Goal: Task Accomplishment & Management: Manage account settings

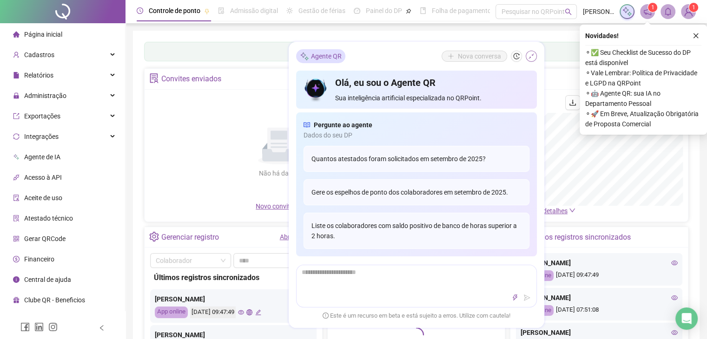
click at [531, 53] on button "button" at bounding box center [531, 56] width 11 height 11
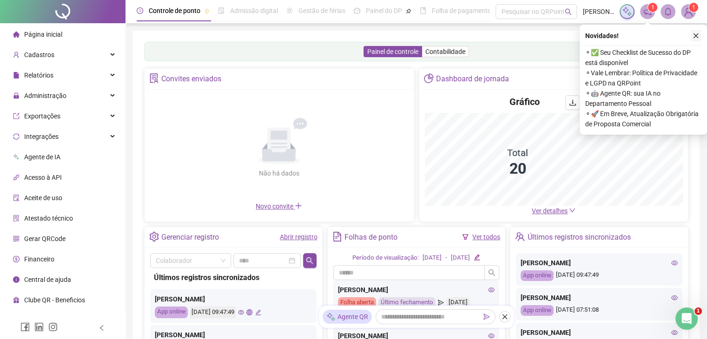
click at [696, 37] on icon "close" at bounding box center [696, 36] width 7 height 7
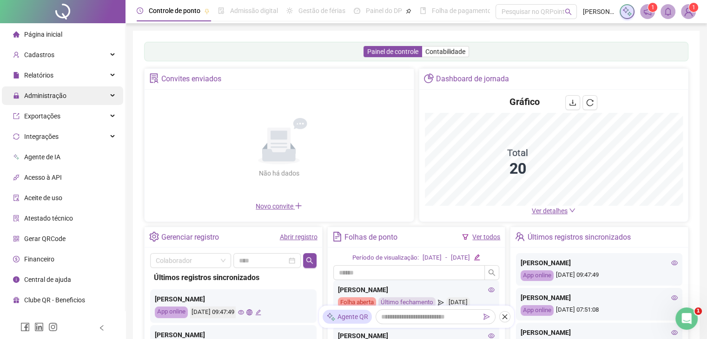
click at [70, 96] on div "Administração" at bounding box center [62, 95] width 121 height 19
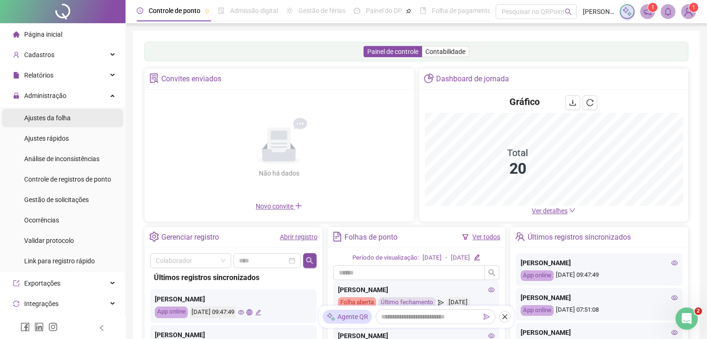
click at [73, 114] on li "Ajustes da folha" at bounding box center [62, 118] width 121 height 19
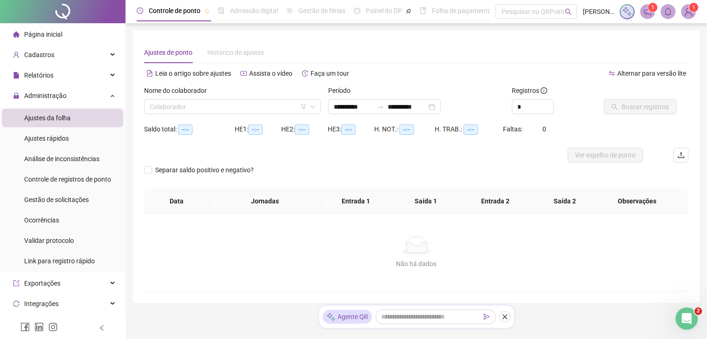
type input "**********"
click at [219, 109] on input "search" at bounding box center [228, 107] width 157 height 14
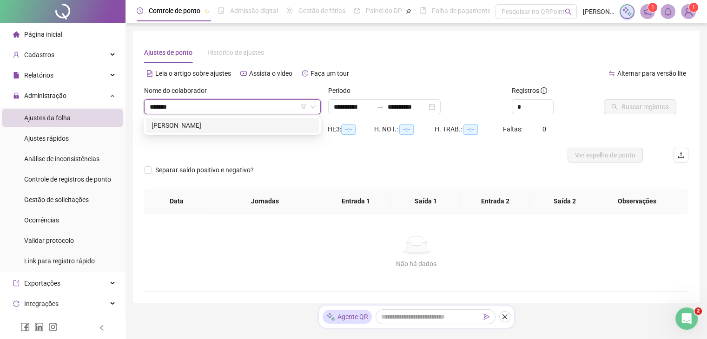
type input "*******"
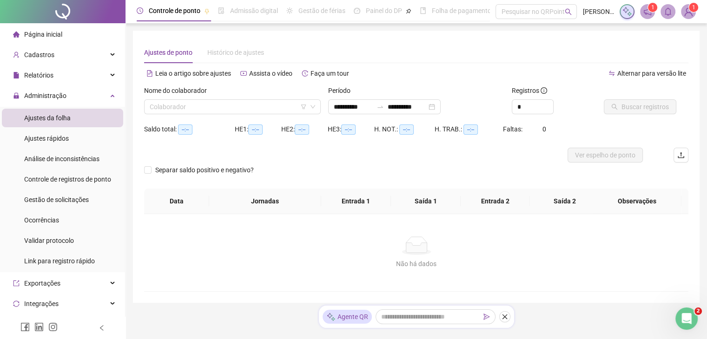
click at [222, 135] on div "Saldo total: --:--" at bounding box center [189, 129] width 91 height 15
click at [224, 127] on div "Saldo total: --:--" at bounding box center [189, 129] width 91 height 11
click at [233, 104] on input "search" at bounding box center [228, 107] width 157 height 14
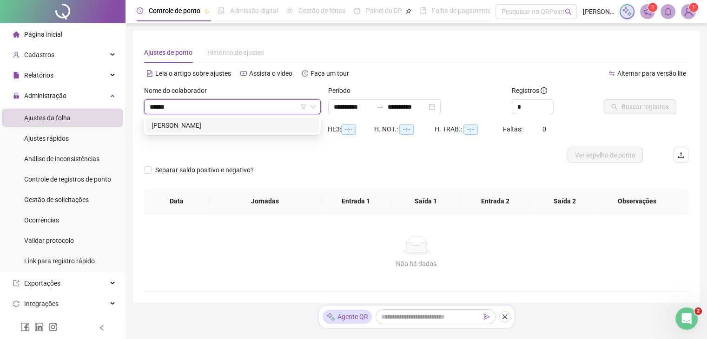
type input "******"
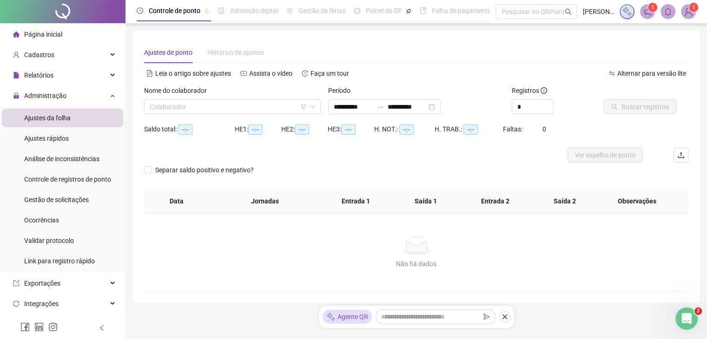
click at [234, 135] on div "Saldo total: --:--" at bounding box center [189, 129] width 91 height 15
click at [238, 124] on div "HE 1: --:--" at bounding box center [258, 129] width 46 height 11
click at [249, 100] on input "search" at bounding box center [228, 107] width 157 height 14
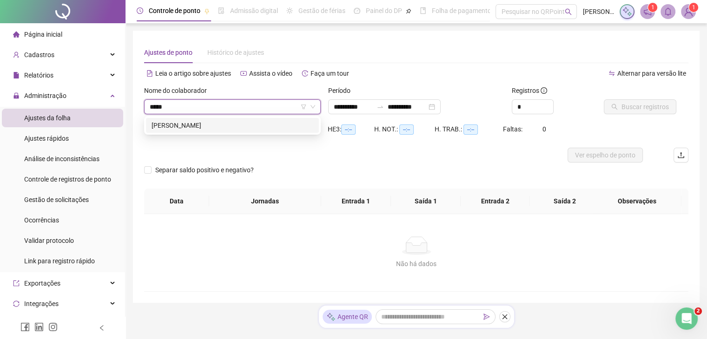
type input "******"
click at [247, 126] on div "[PERSON_NAME]" at bounding box center [233, 125] width 162 height 10
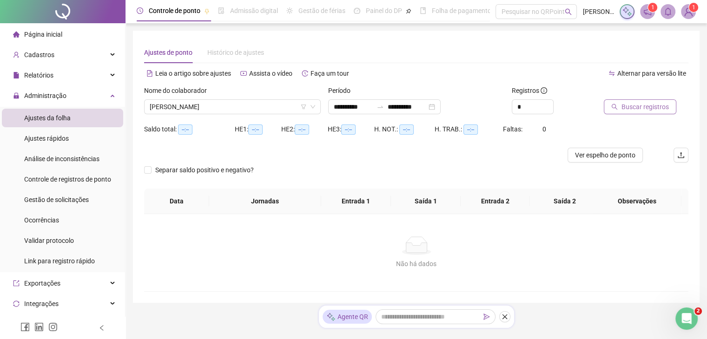
click at [646, 106] on span "Buscar registros" at bounding box center [644, 107] width 47 height 10
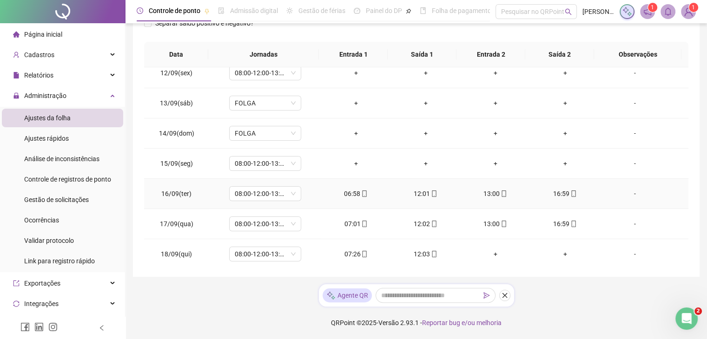
scroll to position [12, 0]
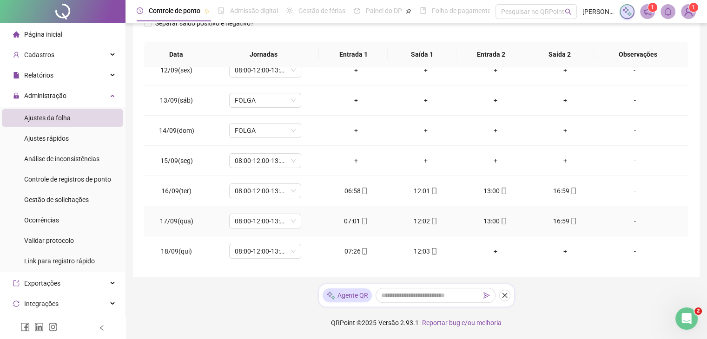
click at [571, 220] on div "16:59" at bounding box center [565, 221] width 55 height 10
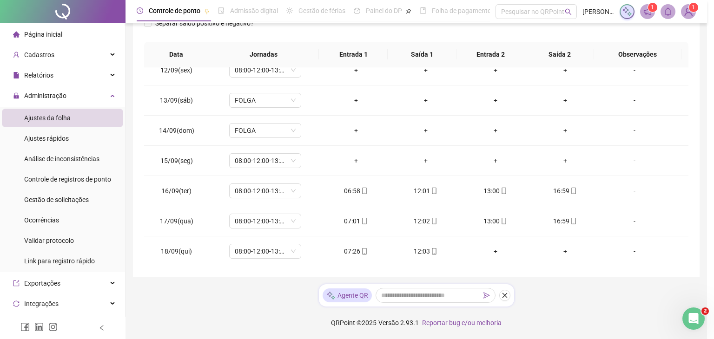
type input "**********"
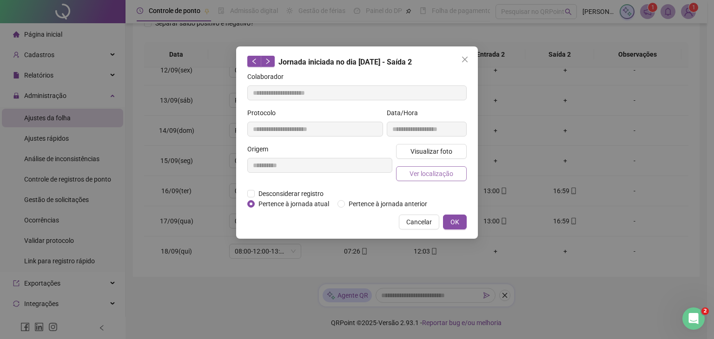
click at [440, 180] on button "Ver localização" at bounding box center [431, 173] width 71 height 15
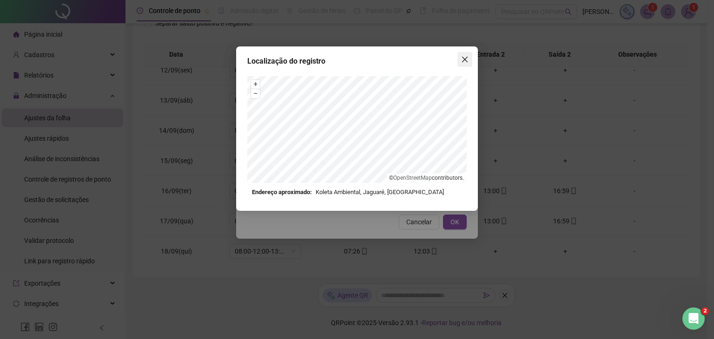
click at [461, 55] on button "Close" at bounding box center [464, 59] width 15 height 15
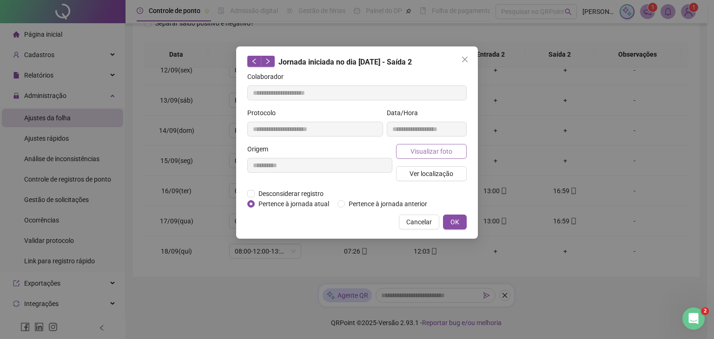
click at [417, 149] on span "Visualizar foto" at bounding box center [431, 151] width 42 height 10
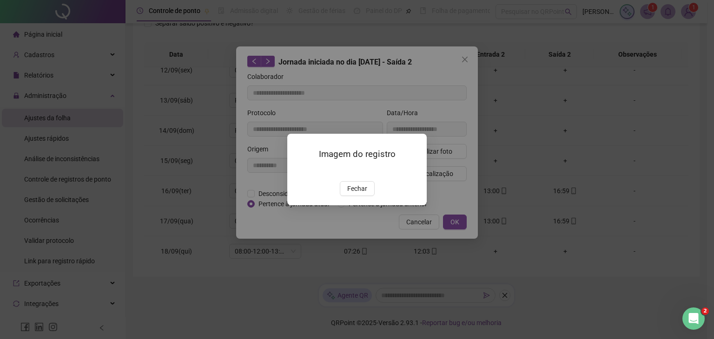
drag, startPoint x: 360, startPoint y: 245, endPoint x: 339, endPoint y: 185, distance: 63.8
click at [339, 186] on div "Imagem do registro Fechar" at bounding box center [356, 169] width 139 height 71
click at [298, 171] on img at bounding box center [298, 171] width 0 height 0
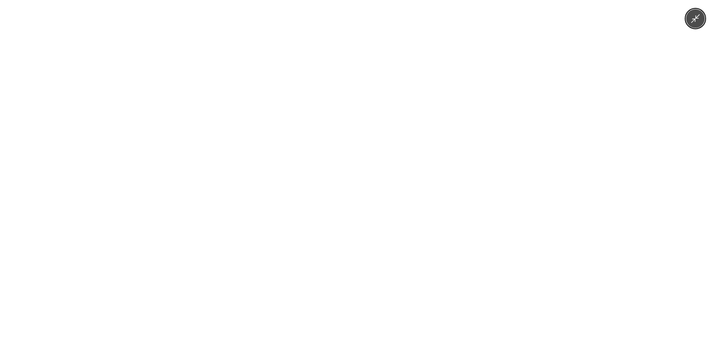
click at [340, 185] on img at bounding box center [357, 169] width 255 height 339
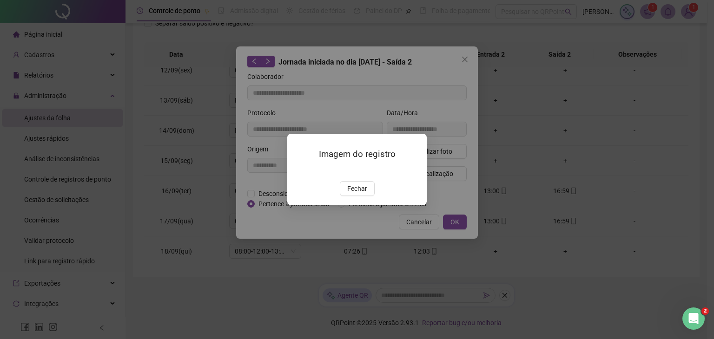
click at [368, 196] on button "Fechar" at bounding box center [357, 188] width 35 height 15
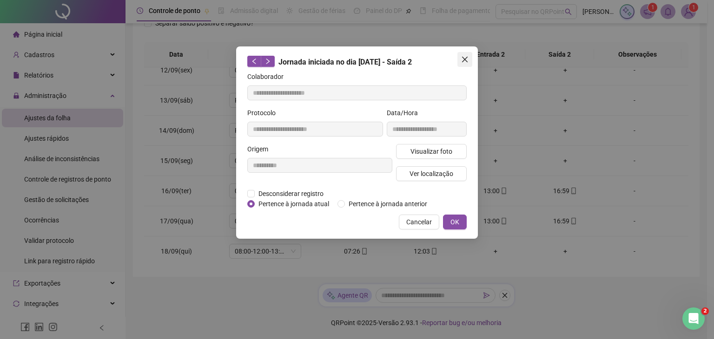
click at [469, 60] on span "Close" at bounding box center [464, 59] width 15 height 7
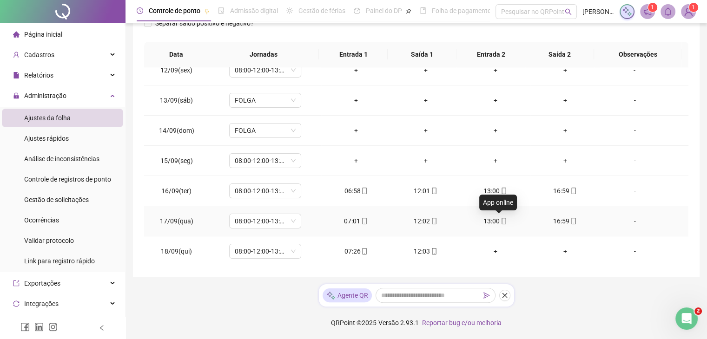
click at [501, 220] on icon "mobile" at bounding box center [504, 221] width 7 height 7
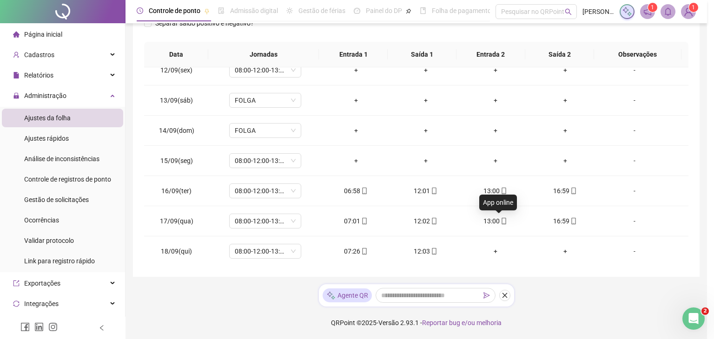
type input "**********"
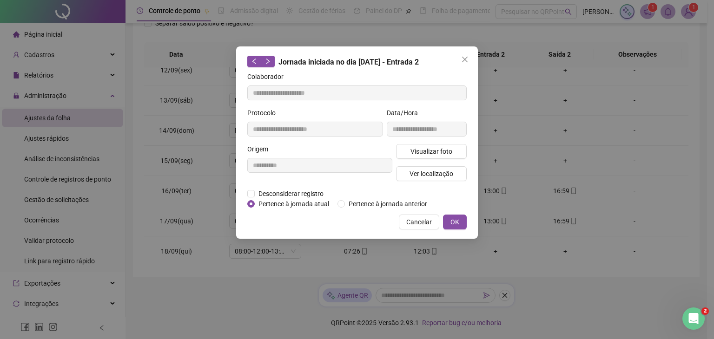
click at [412, 182] on div "Visualizar foto Ver localização" at bounding box center [431, 166] width 74 height 45
click at [416, 175] on span "Ver localização" at bounding box center [431, 174] width 44 height 10
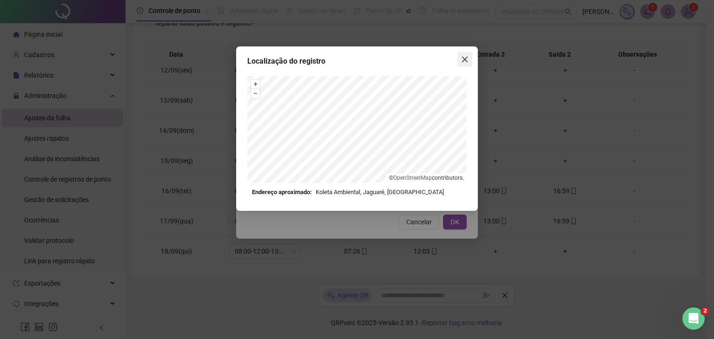
click at [461, 58] on icon "close" at bounding box center [464, 59] width 7 height 7
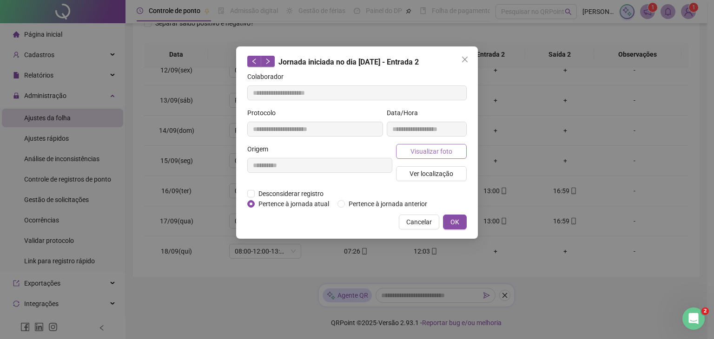
click at [445, 148] on span "Visualizar foto" at bounding box center [431, 151] width 42 height 10
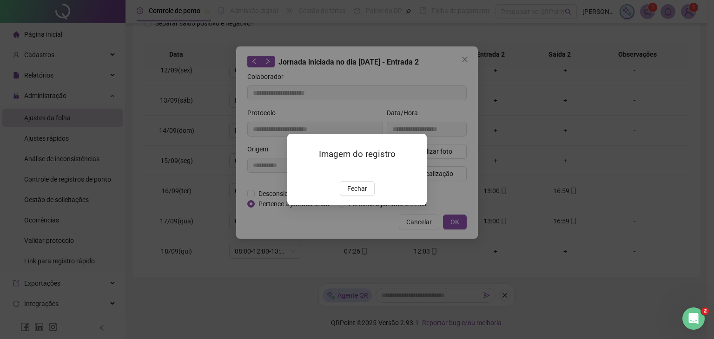
click at [298, 171] on img at bounding box center [298, 171] width 0 height 0
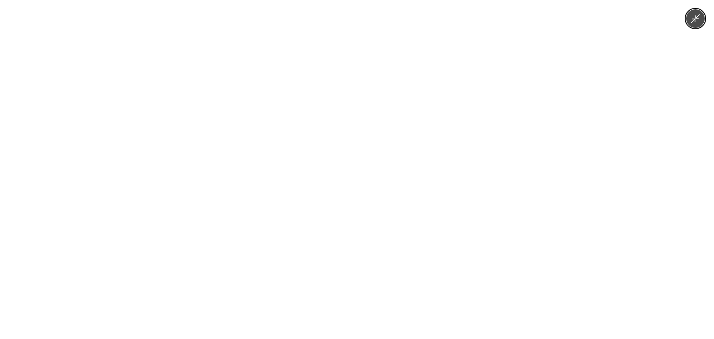
click at [350, 188] on img at bounding box center [357, 169] width 255 height 339
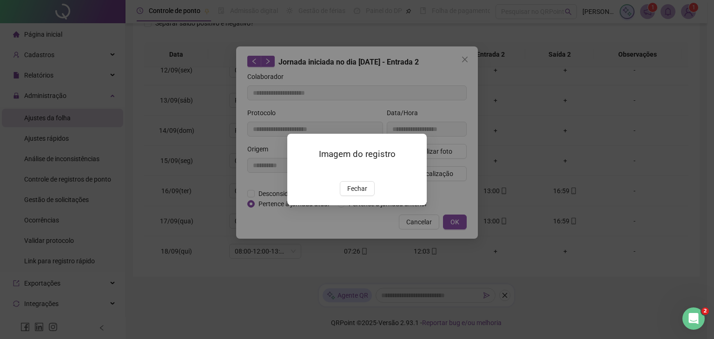
drag, startPoint x: 361, startPoint y: 238, endPoint x: 364, endPoint y: 230, distance: 8.5
click at [363, 196] on button "Fechar" at bounding box center [357, 188] width 35 height 15
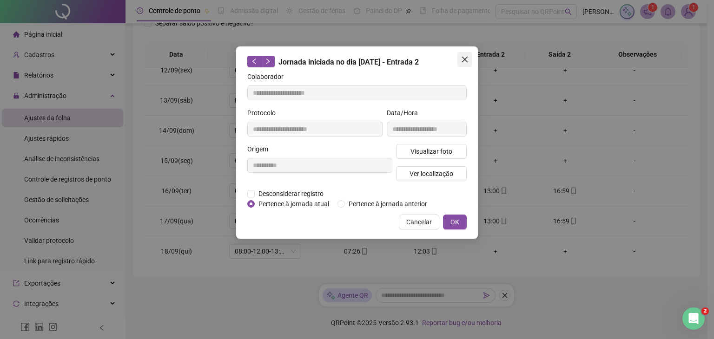
click at [465, 59] on icon "close" at bounding box center [464, 59] width 7 height 7
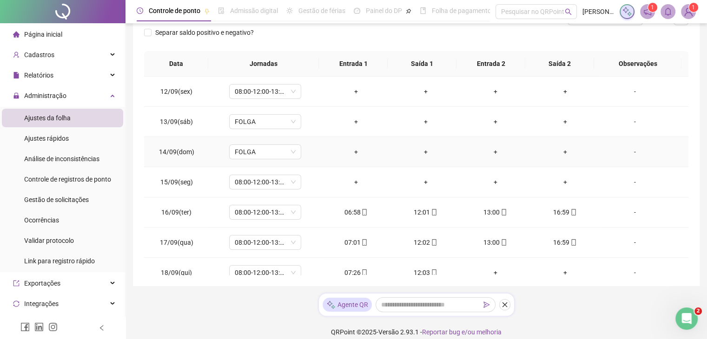
scroll to position [139, 0]
